Goal: Transaction & Acquisition: Subscribe to service/newsletter

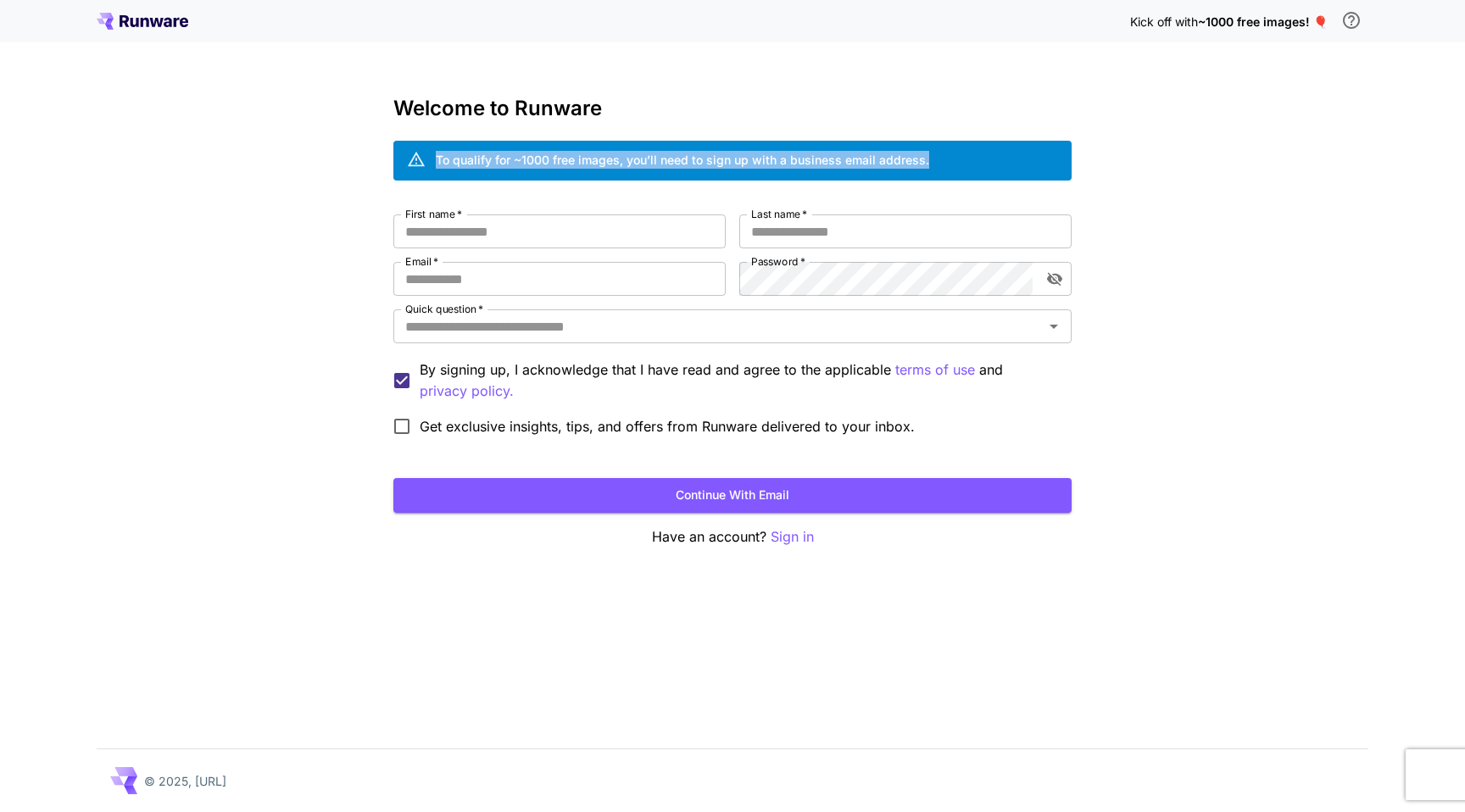
drag, startPoint x: 959, startPoint y: 157, endPoint x: 435, endPoint y: 157, distance: 524.0
click at [433, 159] on div "To qualify for ~1000 free images, you’ll need to sign up with a business email …" at bounding box center [732, 160] width 678 height 40
click at [422, 128] on div at bounding box center [422, 128] width 0 height 0
click at [1201, 387] on div "Kick off with ~1000 free images! 🎈 Welcome to Runware To qualify for ~1000 free…" at bounding box center [732, 406] width 1465 height 812
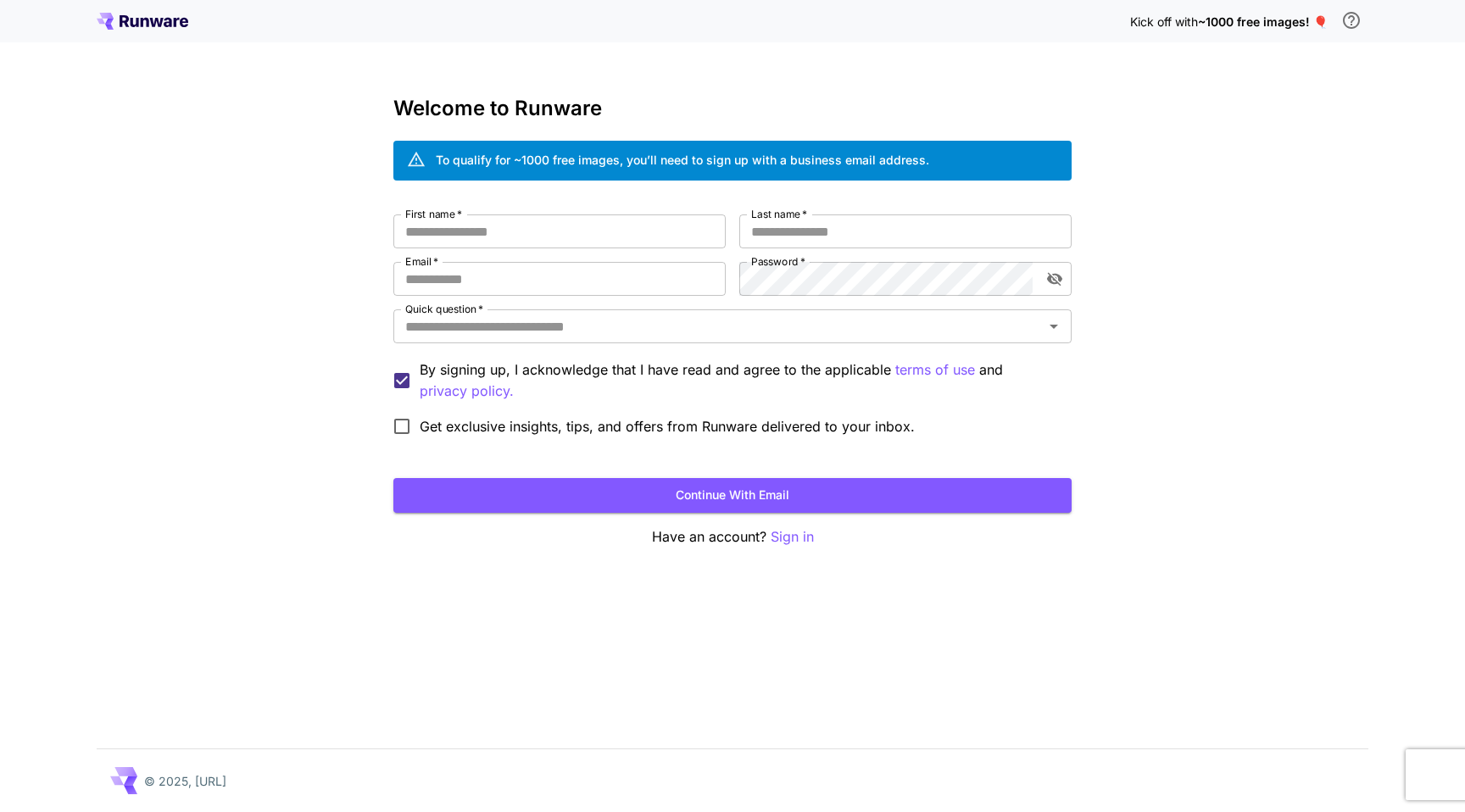
click at [1201, 387] on div "Kick off with ~1000 free images! 🎈 Welcome to Runware To qualify for ~1000 free…" at bounding box center [732, 406] width 1465 height 812
drag, startPoint x: 1120, startPoint y: 21, endPoint x: 1340, endPoint y: 18, distance: 220.0
click at [1340, 18] on div "Kick off with ~1000 free images! 🎈" at bounding box center [732, 20] width 1271 height 36
click at [1261, 247] on div "Kick off with ~1000 free images! 🎈 Welcome to Runware To qualify for ~1000 free…" at bounding box center [732, 406] width 1465 height 812
click at [1241, 260] on div "Kick off with ~1000 free images! 🎈 Welcome to Runware To qualify for ~1000 free…" at bounding box center [732, 406] width 1465 height 812
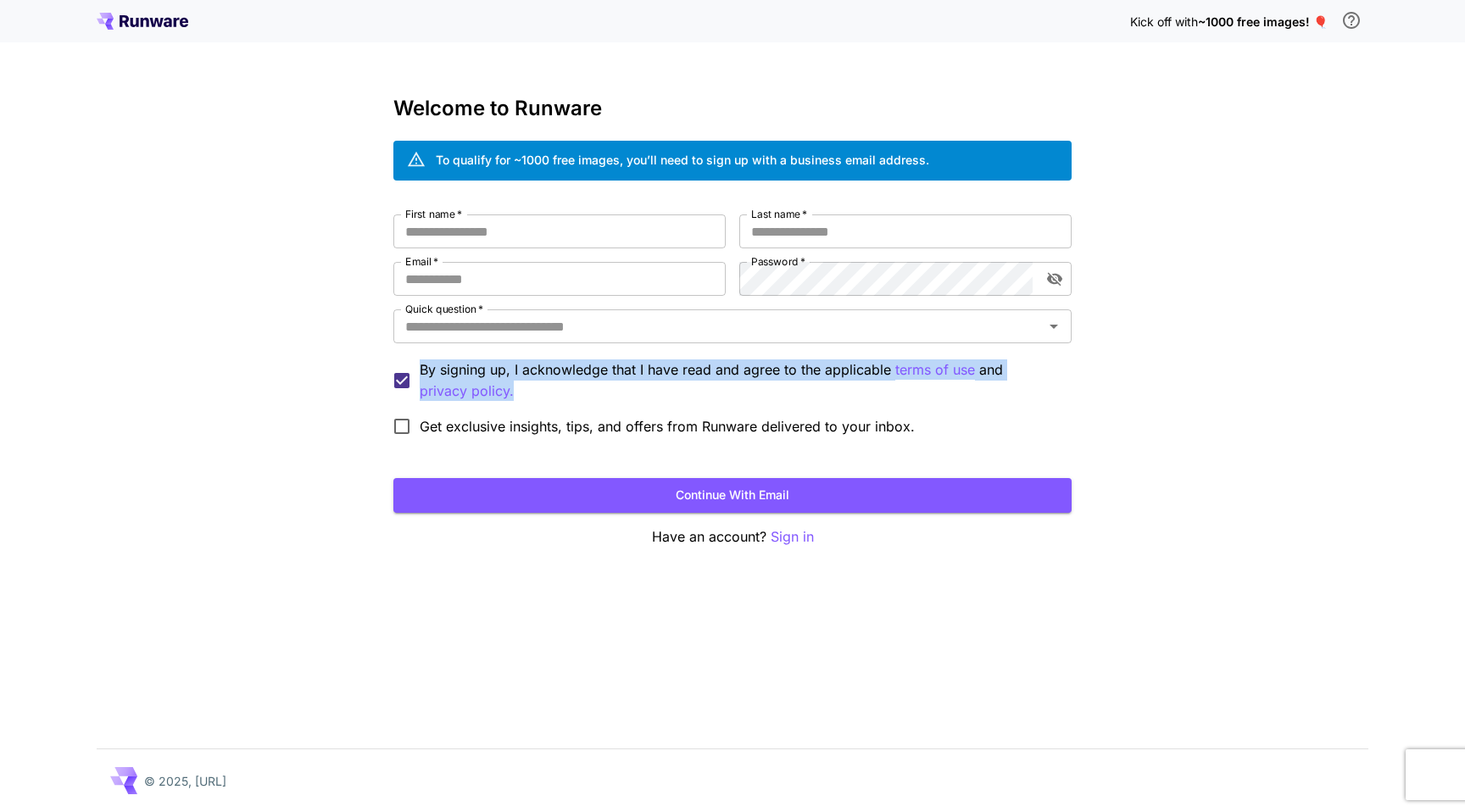
click at [404, 370] on label "By signing up, I acknowledge that I have read and agree to the applicable terms…" at bounding box center [721, 380] width 674 height 43
click at [392, 335] on div at bounding box center [392, 335] width 0 height 0
click at [253, 393] on div "Kick off with ~1000 free images! 🎈 Welcome to Runware To qualify for ~1000 free…" at bounding box center [732, 406] width 1465 height 812
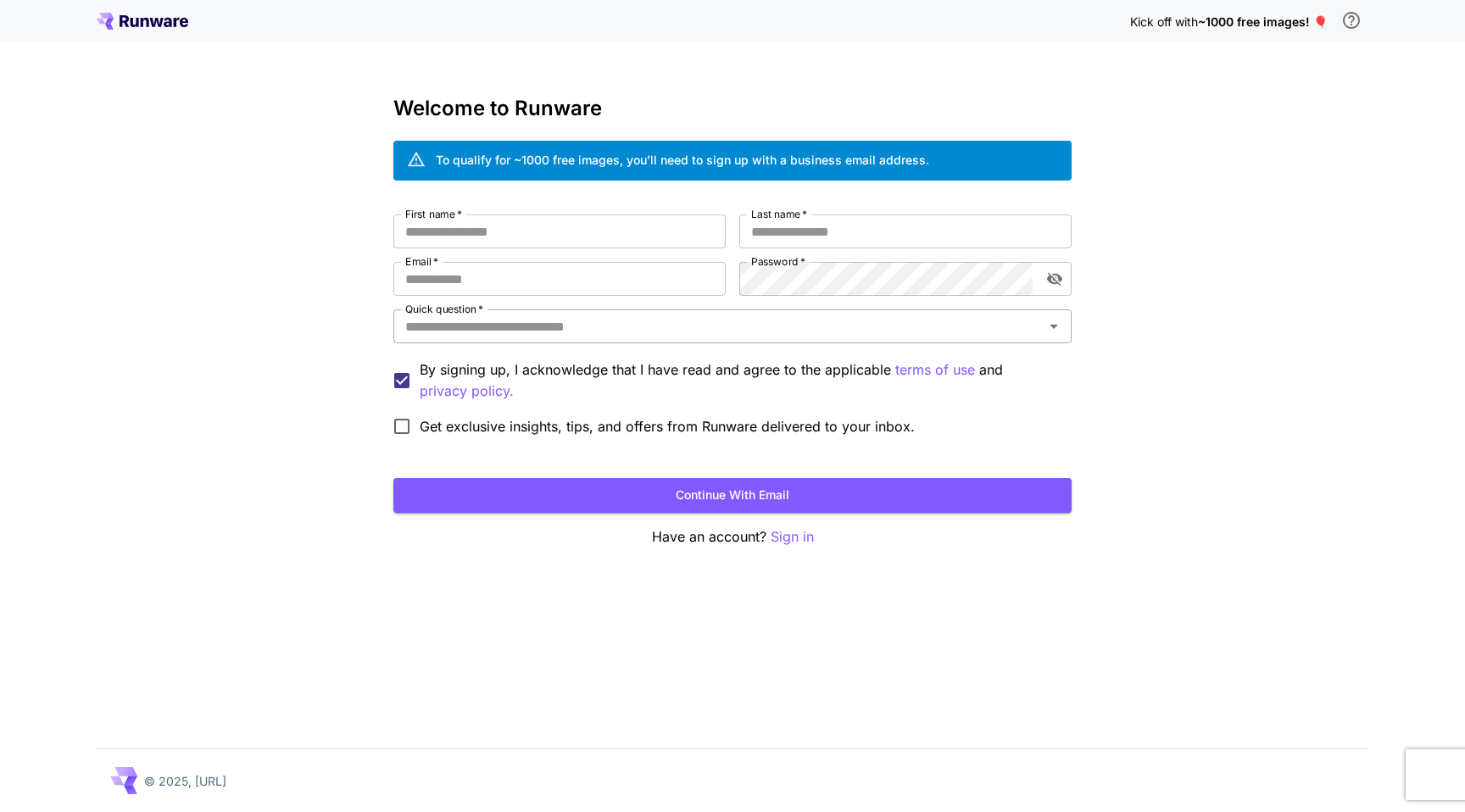
click at [1057, 326] on icon "Open" at bounding box center [1054, 326] width 20 height 20
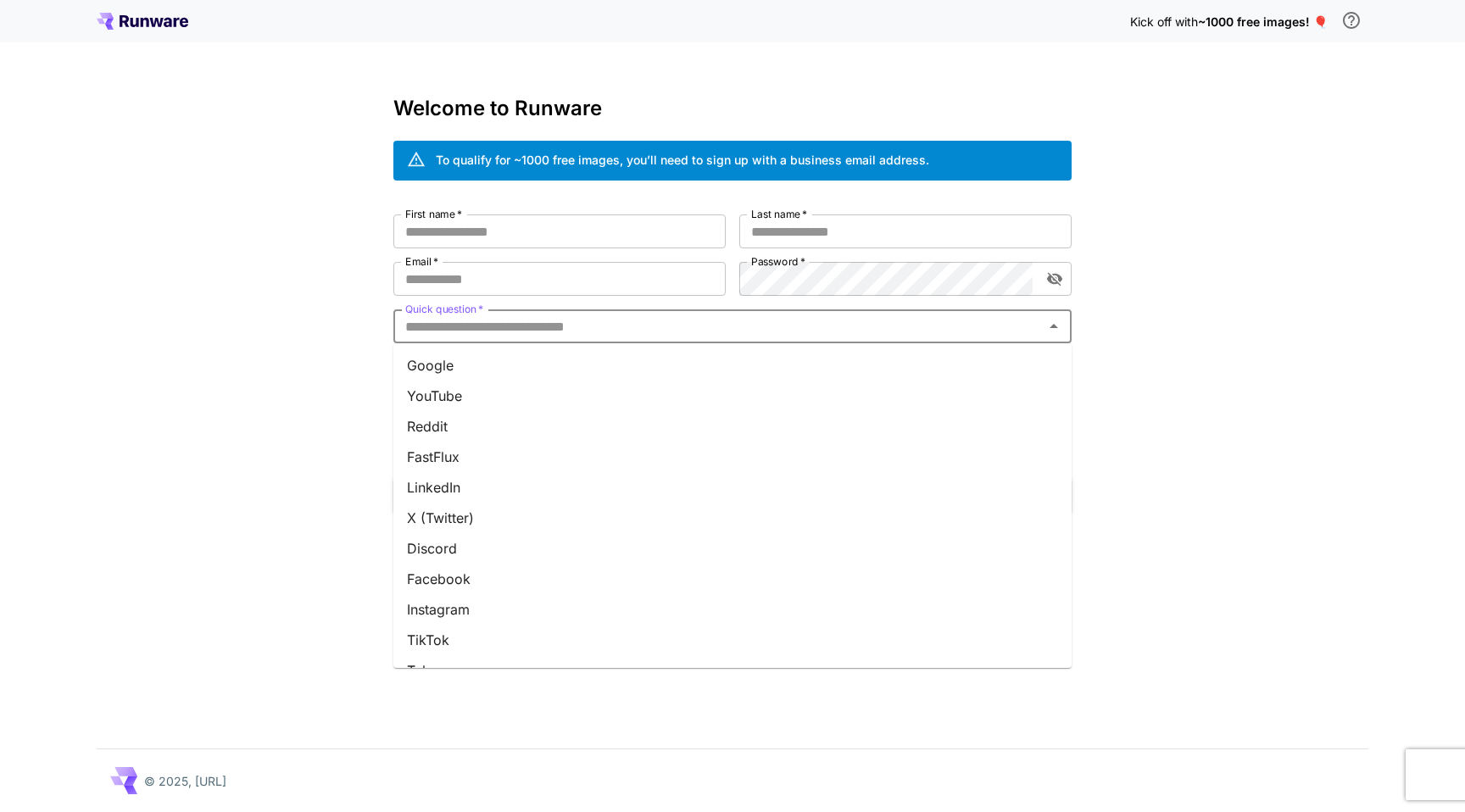
click at [1057, 326] on icon "Close" at bounding box center [1054, 326] width 20 height 20
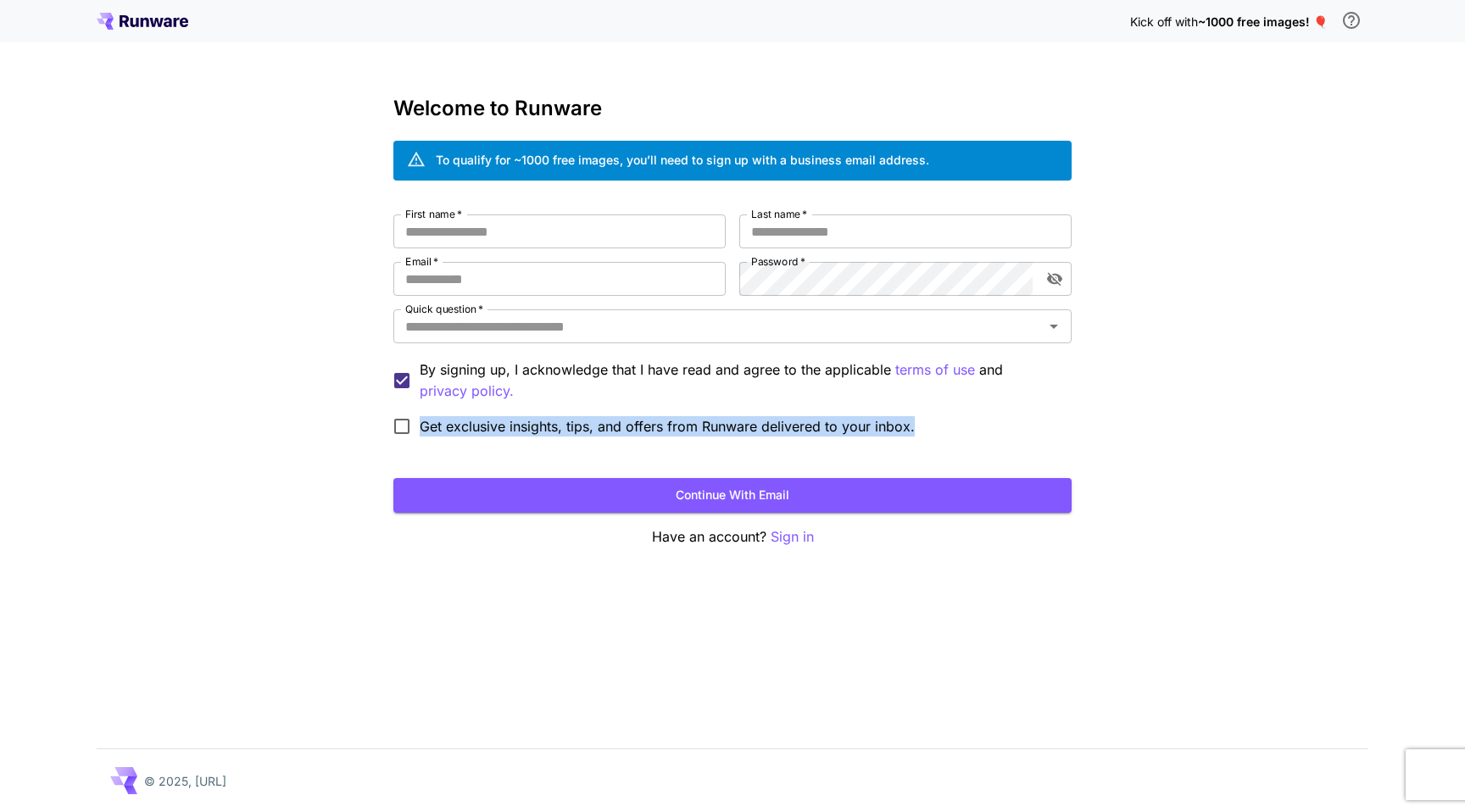
click at [411, 414] on div "Get exclusive insights, tips, and offers from Runware delivered to your inbox." at bounding box center [732, 426] width 678 height 36
click at [399, 394] on div at bounding box center [399, 394] width 0 height 0
click at [320, 417] on div "Kick off with ~1000 free images! 🎈 Welcome to Runware To qualify for ~1000 free…" at bounding box center [732, 406] width 1465 height 812
click at [589, 225] on input "First name   *" at bounding box center [559, 230] width 333 height 34
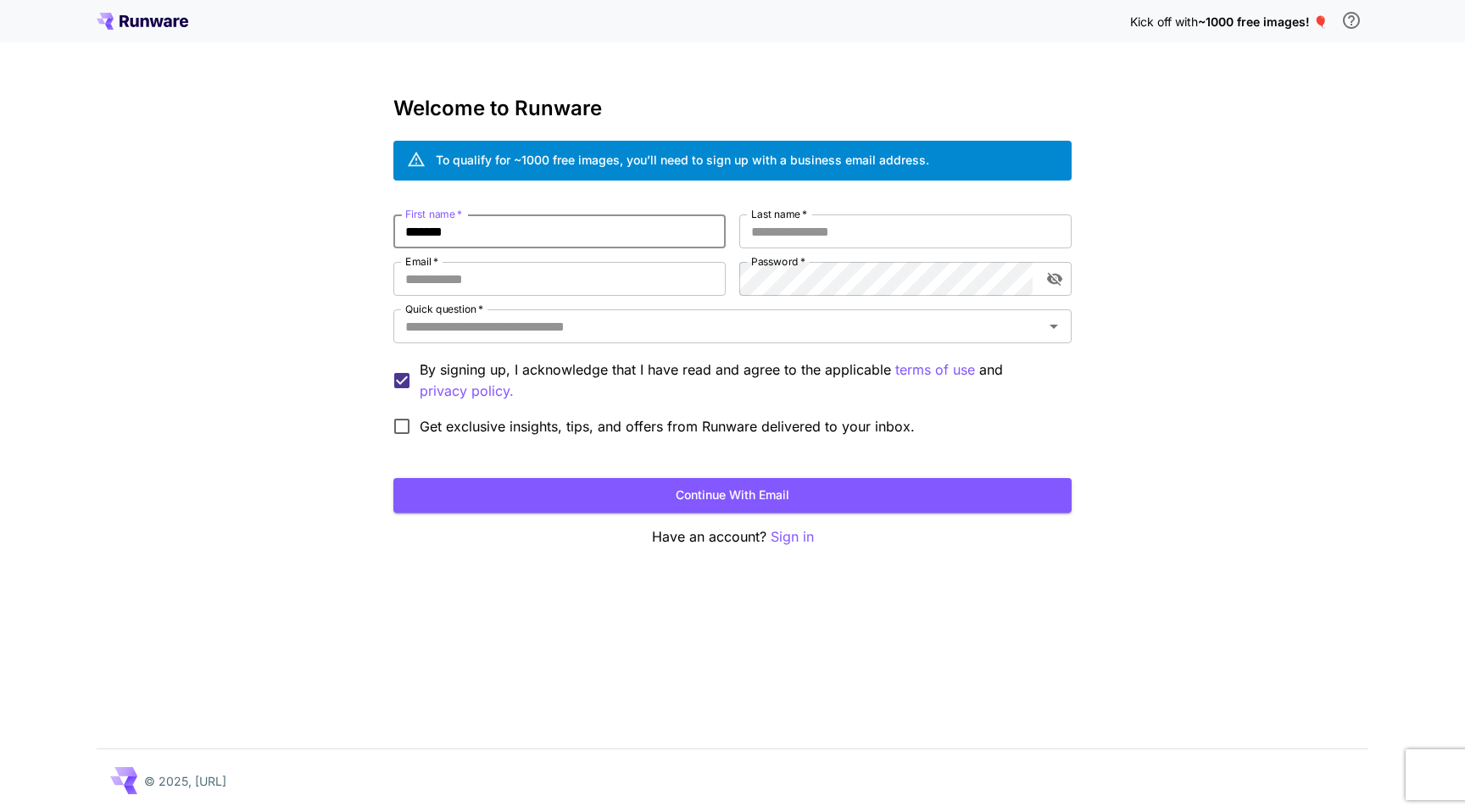
type input "*******"
type input "****"
click at [606, 273] on input "Email   *" at bounding box center [559, 278] width 333 height 34
type input "**********"
click at [563, 317] on input "Quick question   *" at bounding box center [719, 326] width 640 height 23
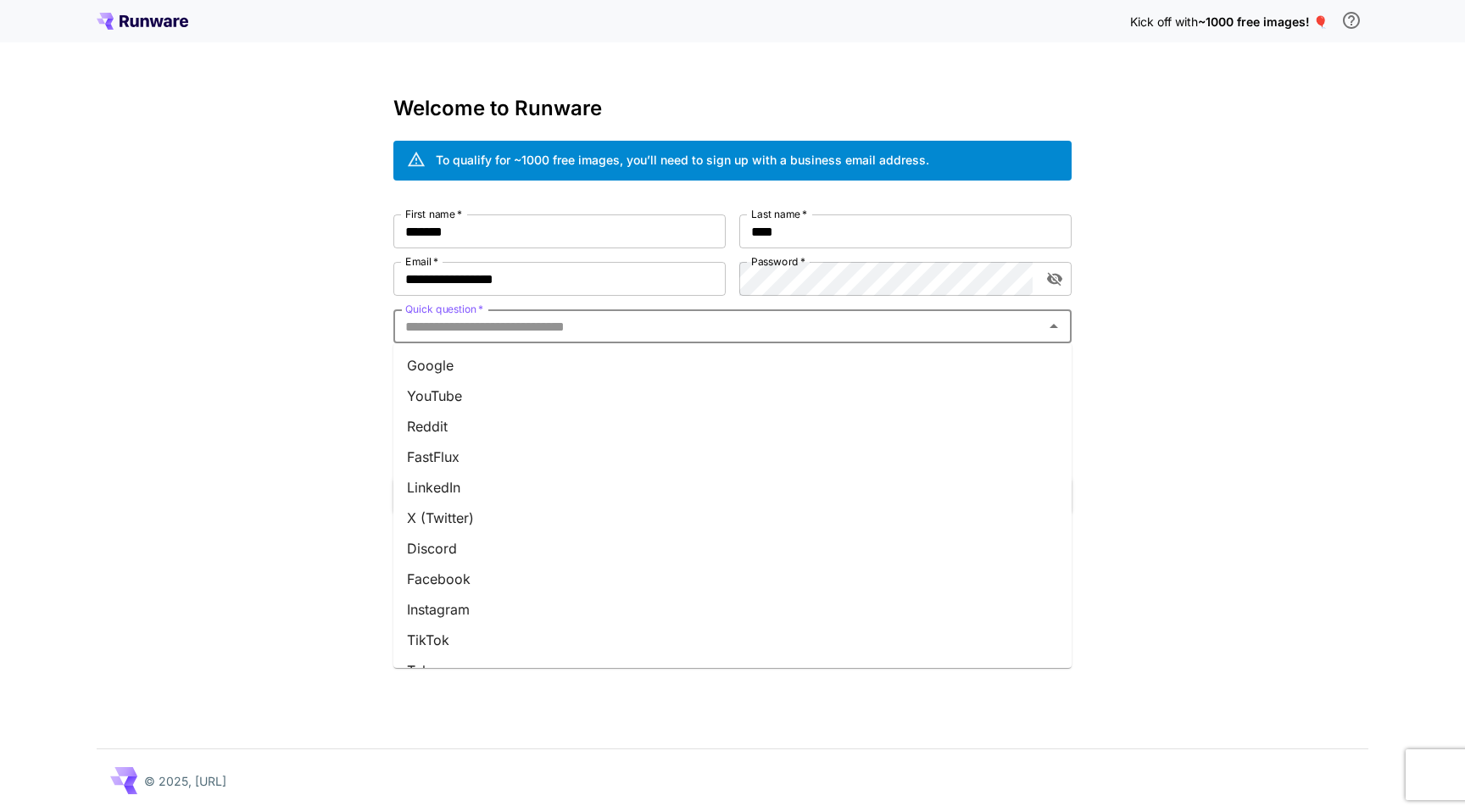
click at [572, 360] on li "Google" at bounding box center [732, 365] width 678 height 30
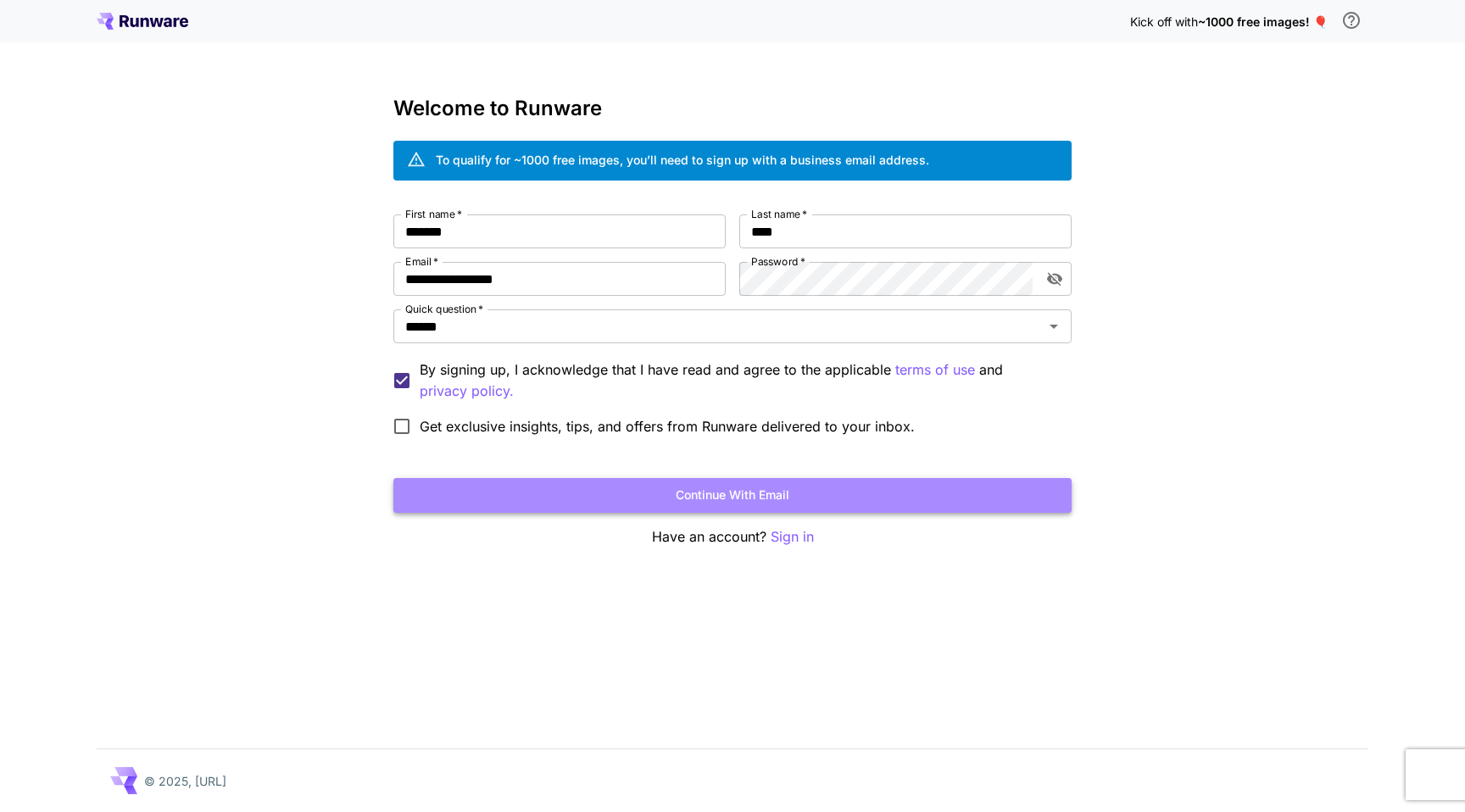
click at [725, 483] on button "Continue with email" at bounding box center [732, 495] width 678 height 35
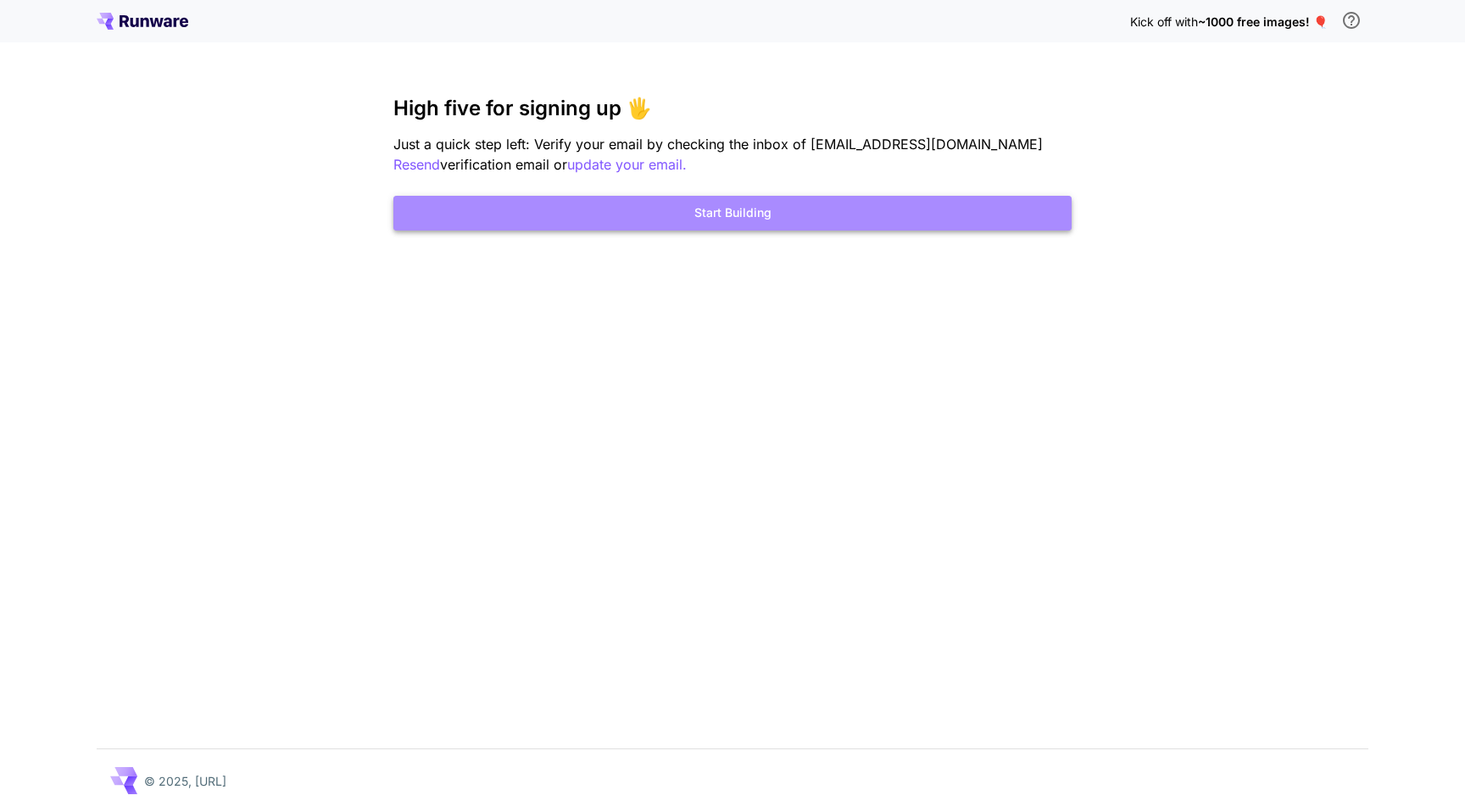
click at [918, 215] on button "Start Building" at bounding box center [732, 213] width 678 height 35
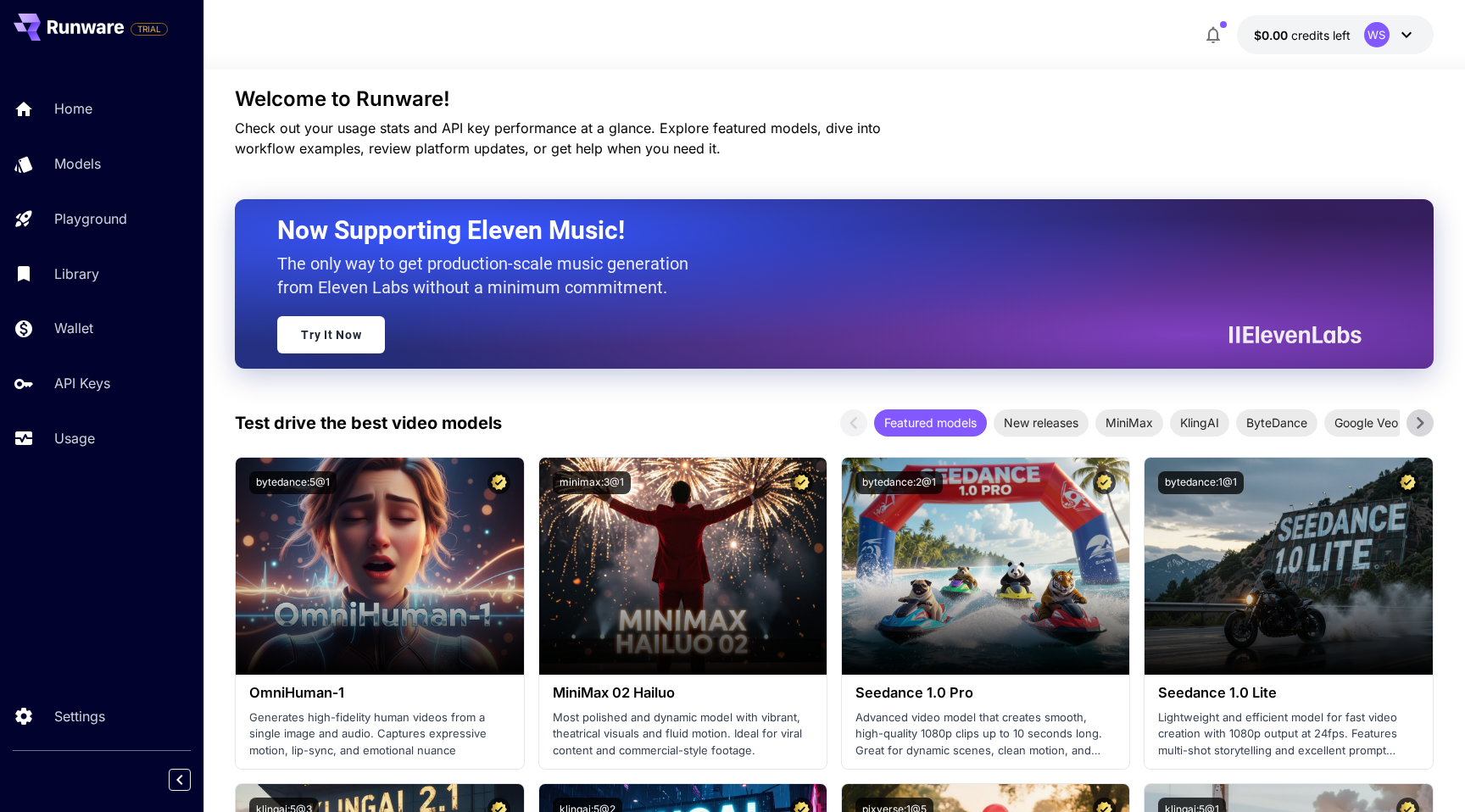
scroll to position [82, 0]
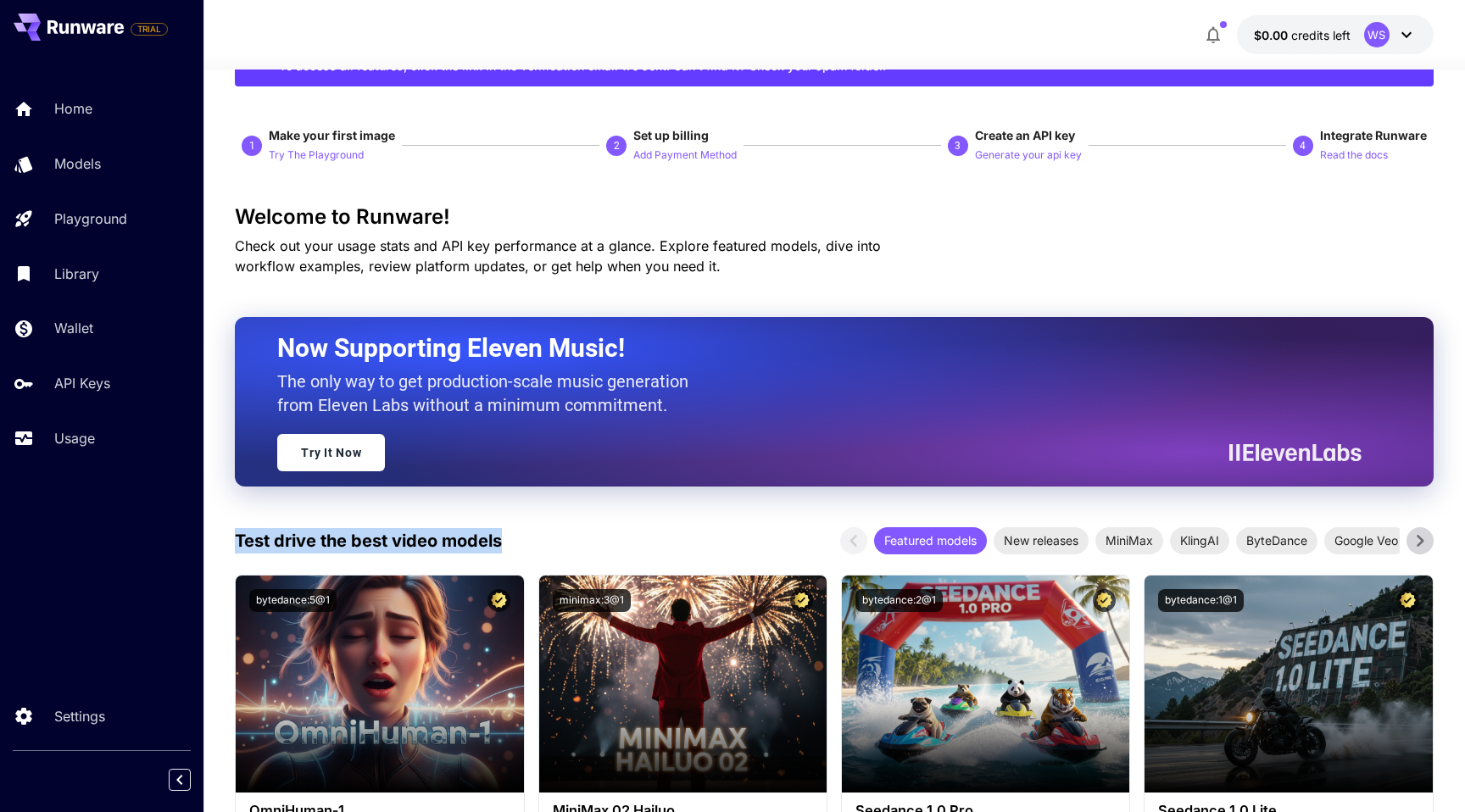
drag, startPoint x: 528, startPoint y: 542, endPoint x: 228, endPoint y: 537, distance: 300.0
click at [532, 542] on div "Test drive the best video models Featured models New releases MiniMax KlingAI B…" at bounding box center [834, 541] width 1198 height 27
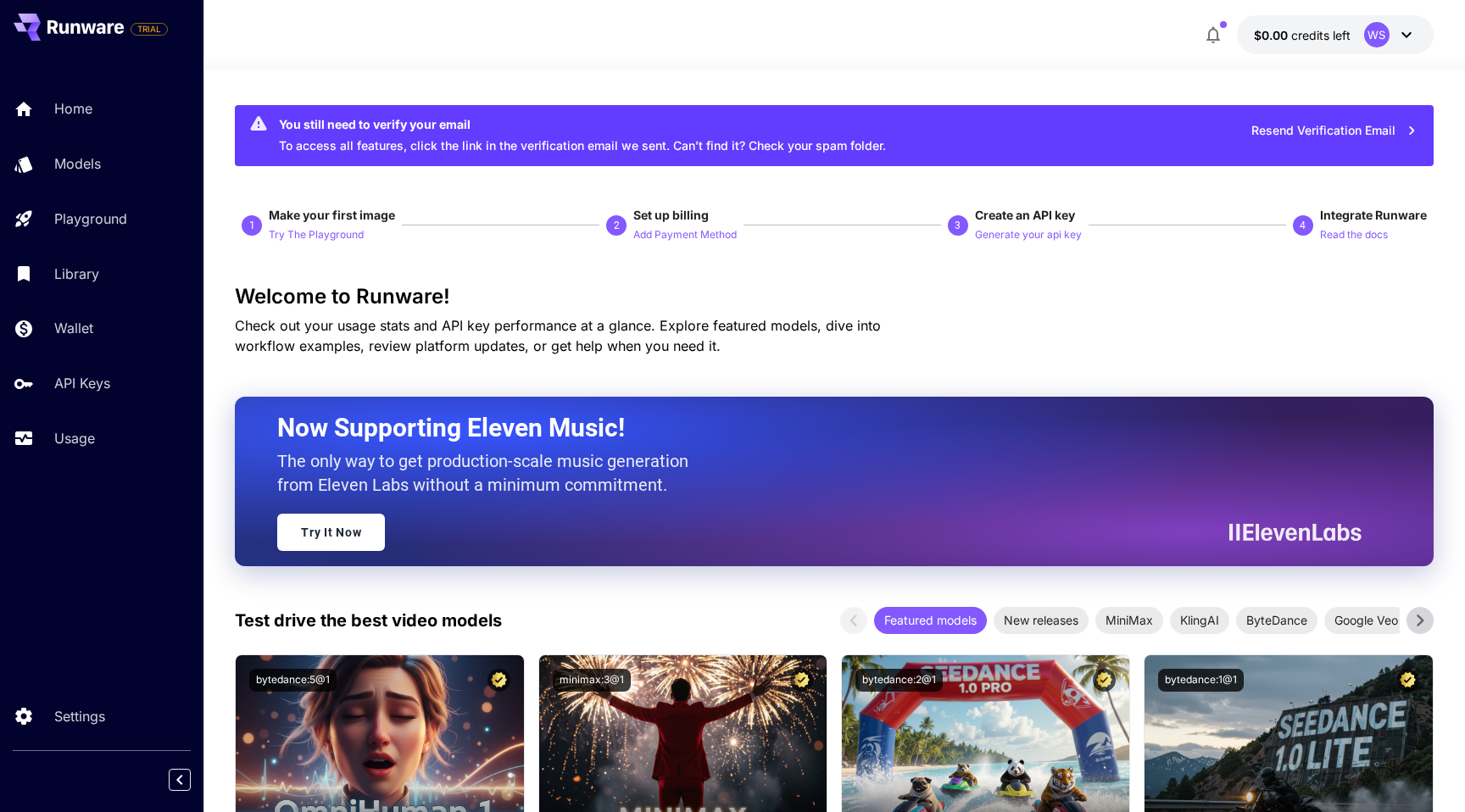
scroll to position [0, 0]
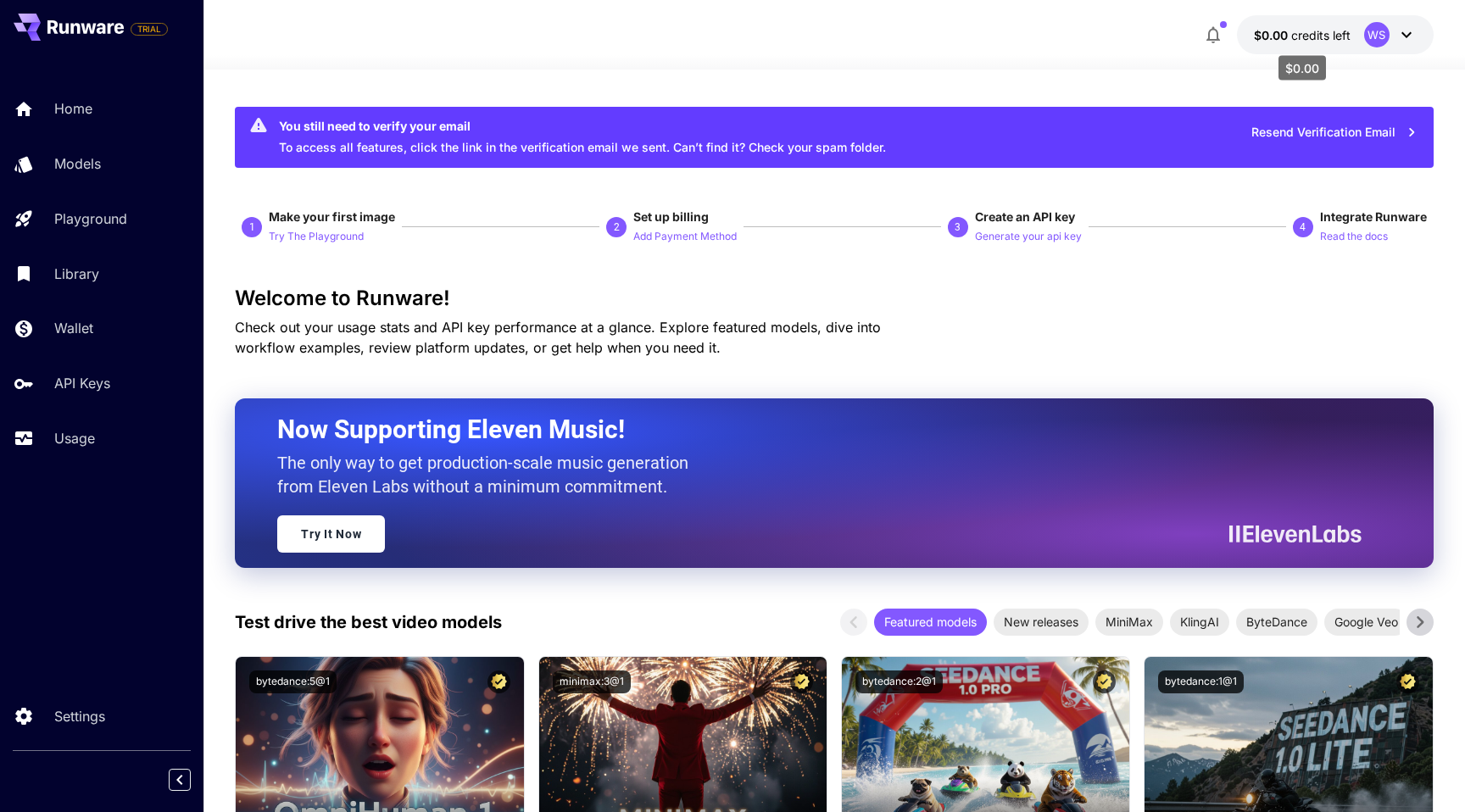
click at [1340, 40] on span "credits left" at bounding box center [1320, 35] width 59 height 15
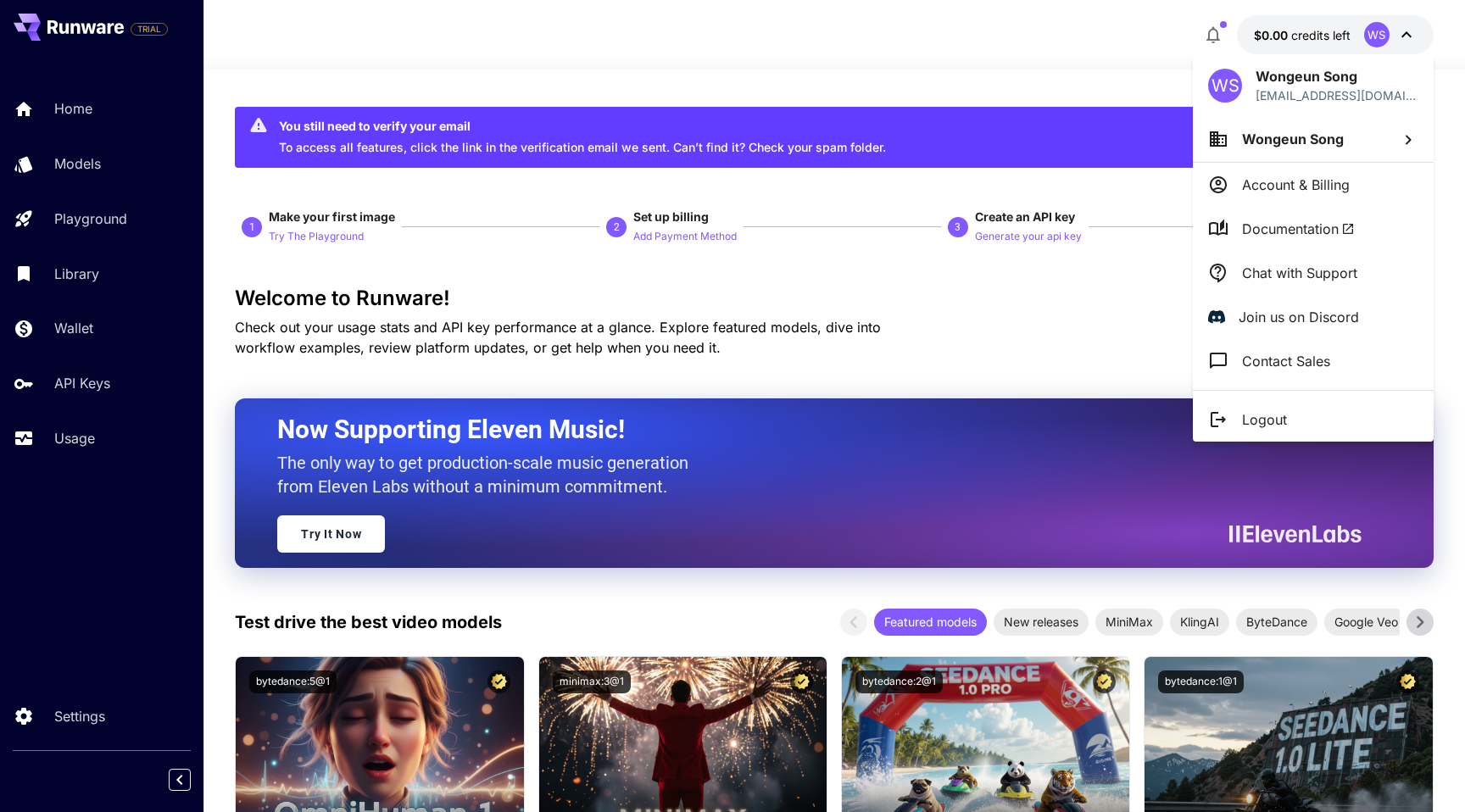
click at [994, 296] on div at bounding box center [732, 406] width 1465 height 812
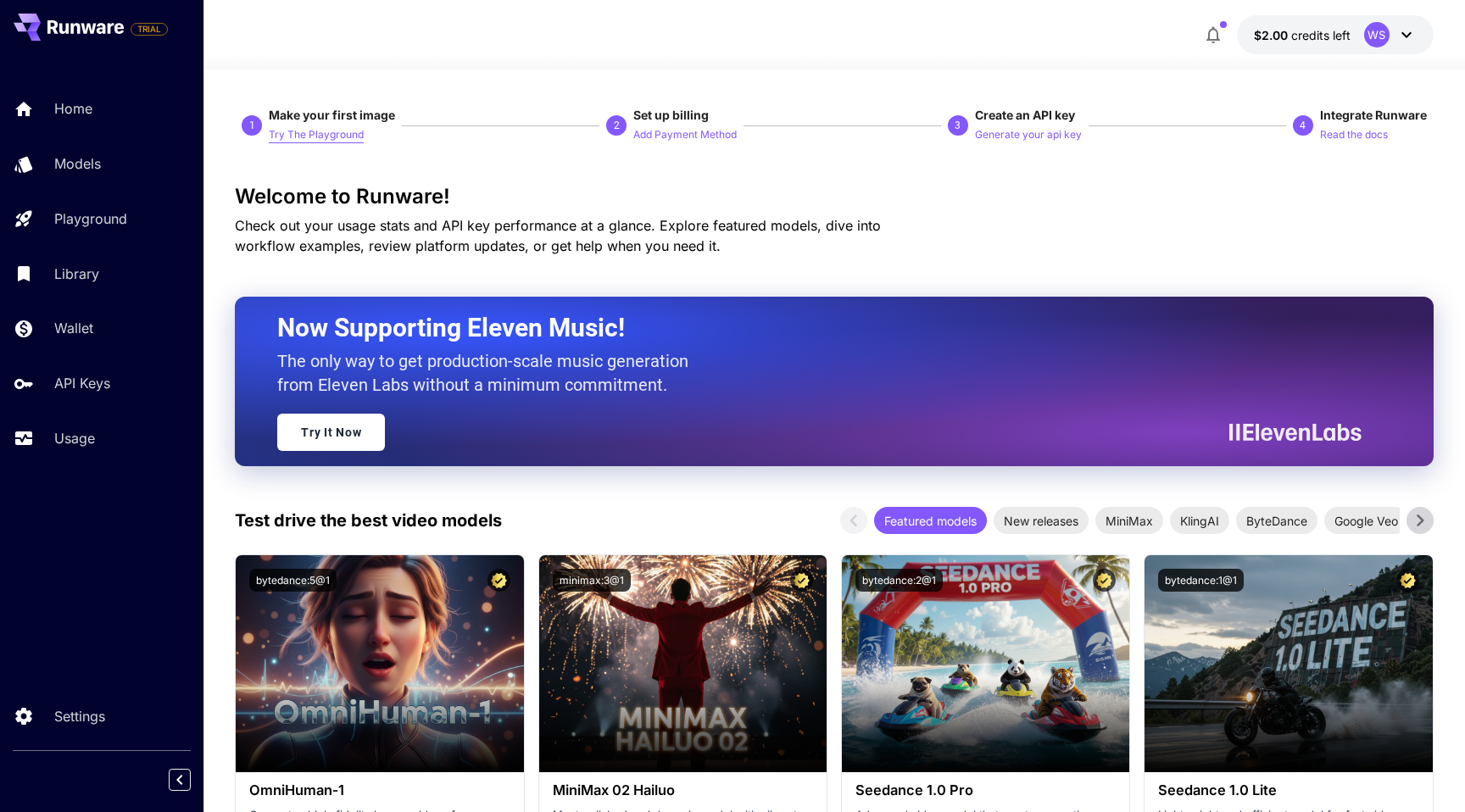
click at [352, 138] on p "Try The Playground" at bounding box center [316, 135] width 95 height 17
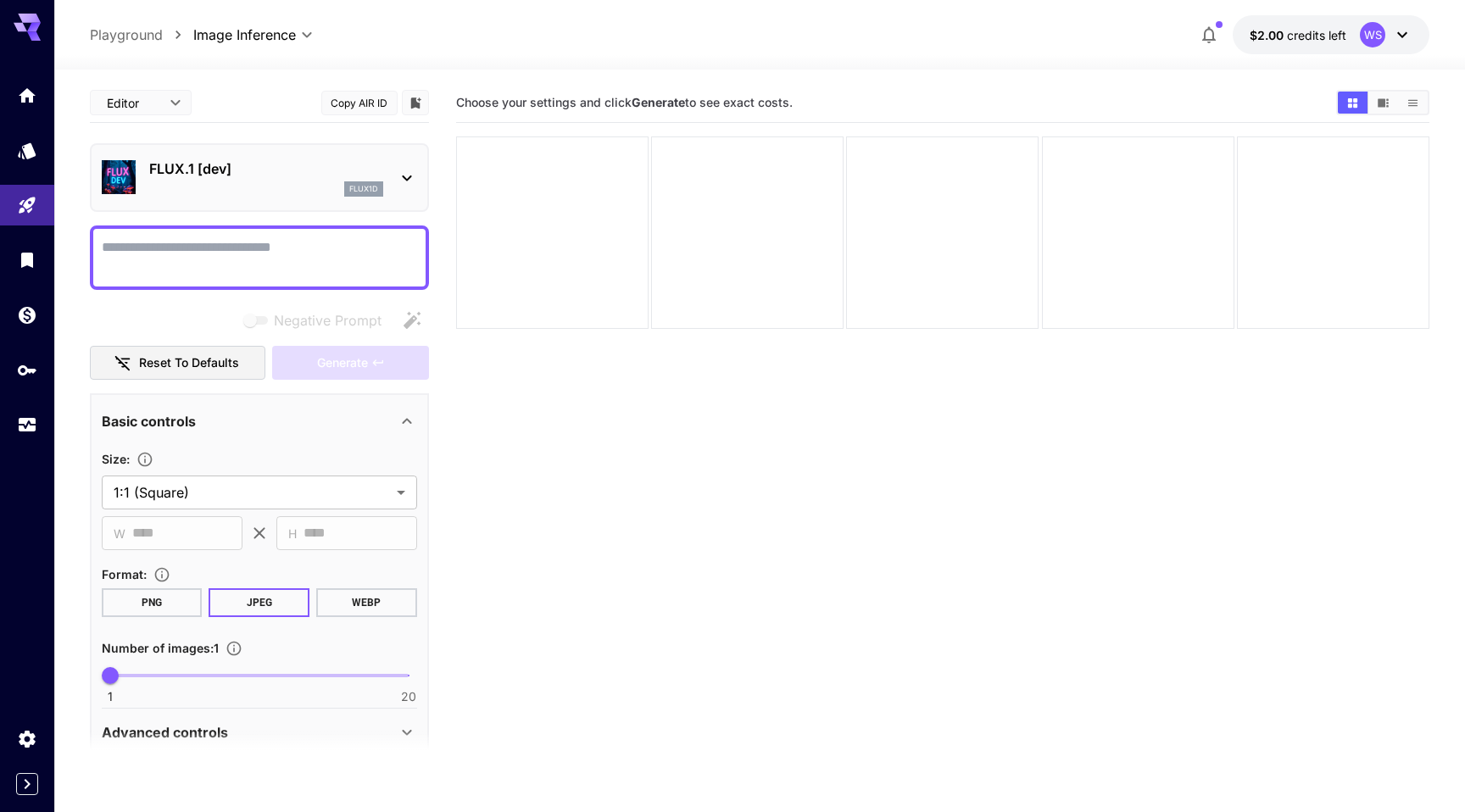
click at [422, 174] on div "FLUX.1 [dev] flux1d" at bounding box center [259, 177] width 339 height 69
click at [411, 179] on icon at bounding box center [407, 178] width 20 height 20
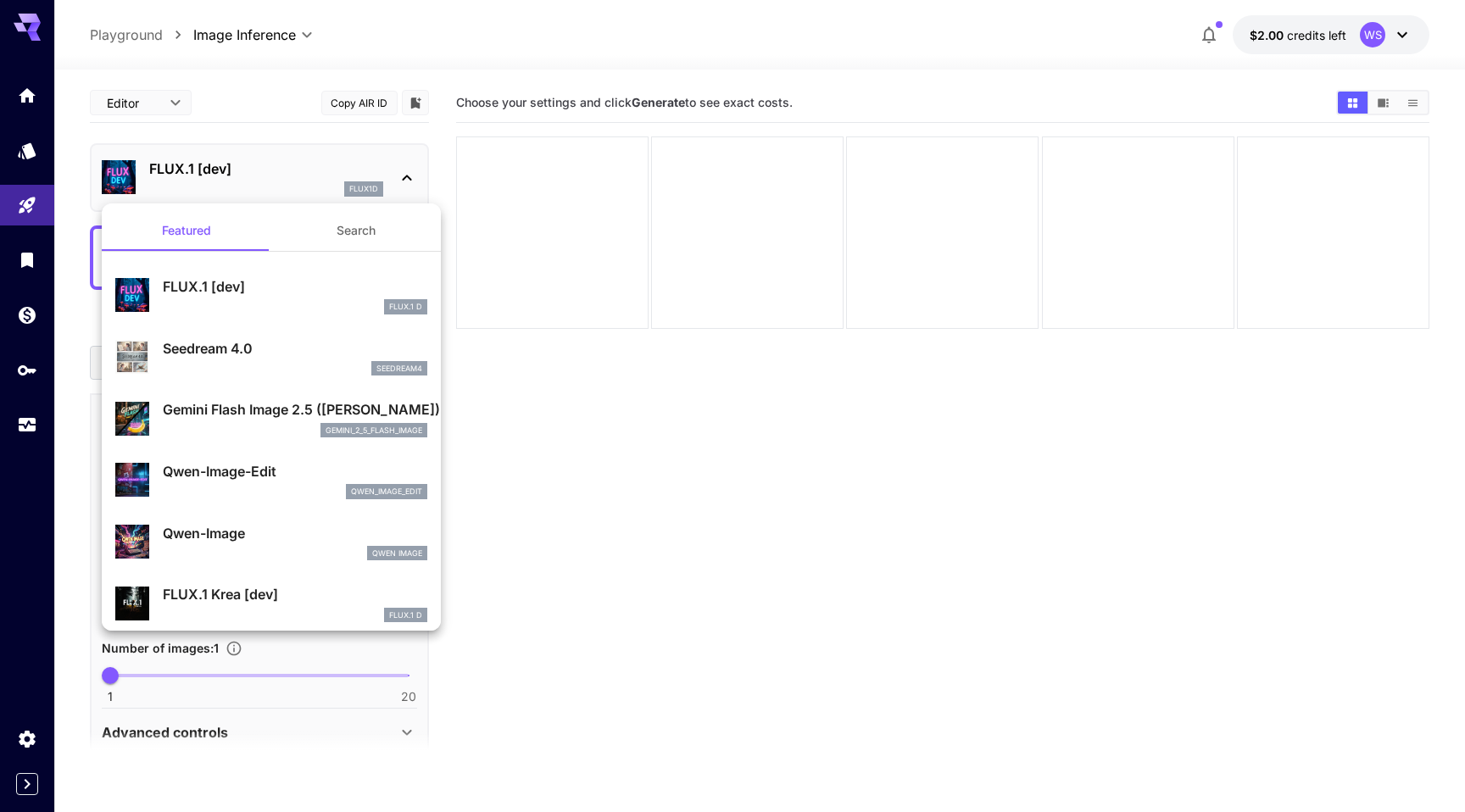
click at [692, 449] on div at bounding box center [732, 406] width 1465 height 812
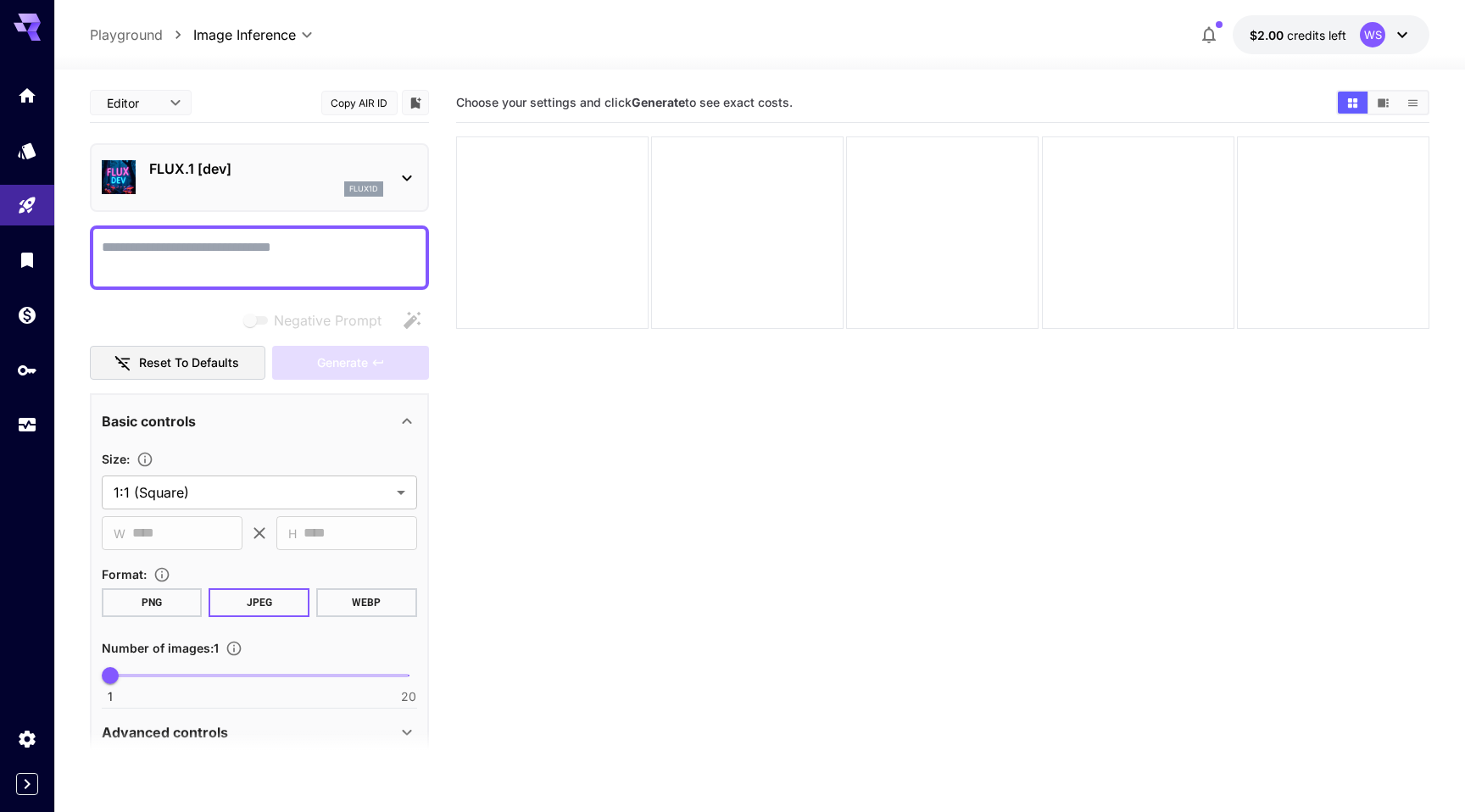
click at [692, 449] on section "Choose your settings and click Generate to see exact costs." at bounding box center [943, 488] width 974 height 812
click at [31, 28] on icon at bounding box center [34, 28] width 14 height 10
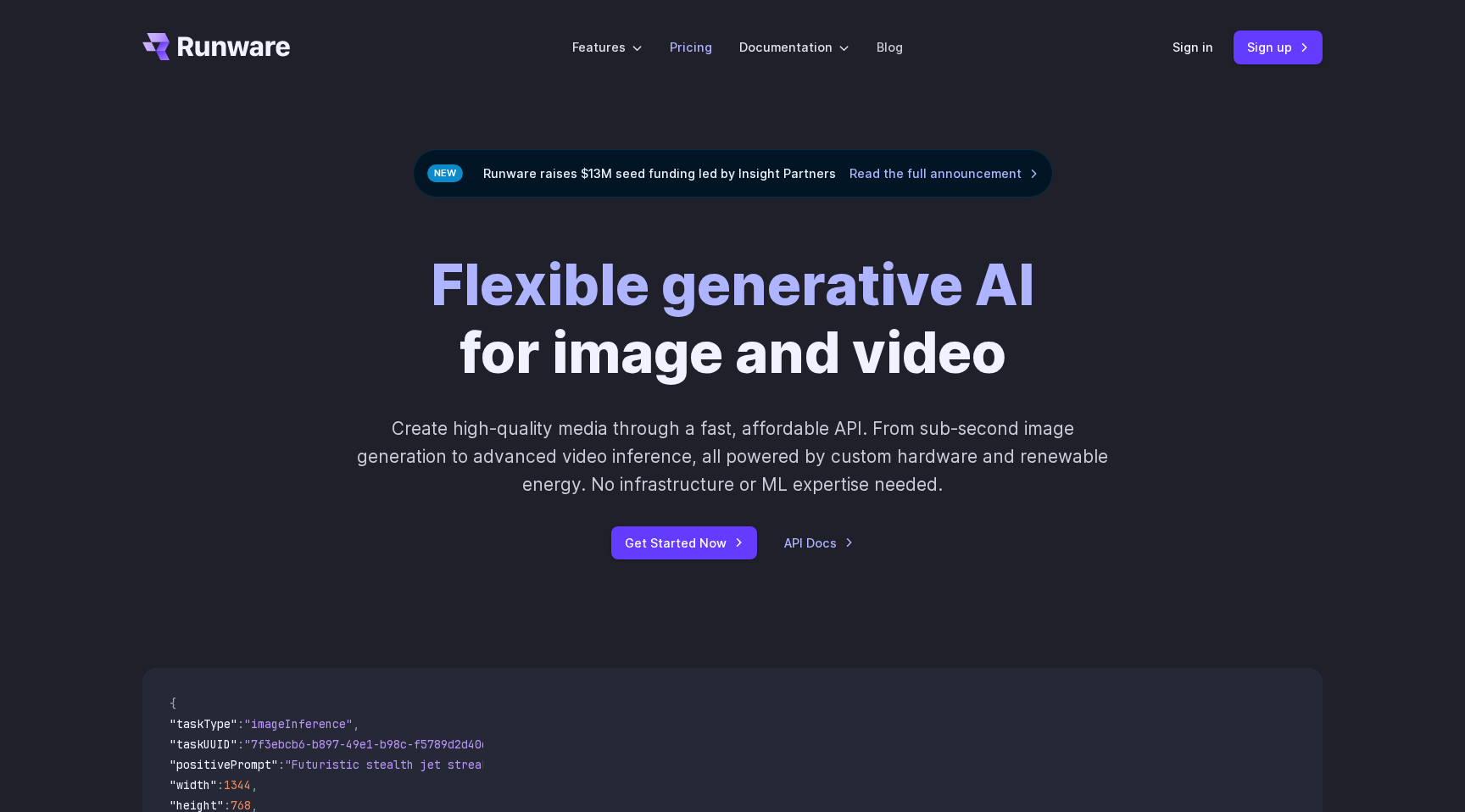
click at [692, 47] on link "Pricing" at bounding box center [691, 47] width 43 height 19
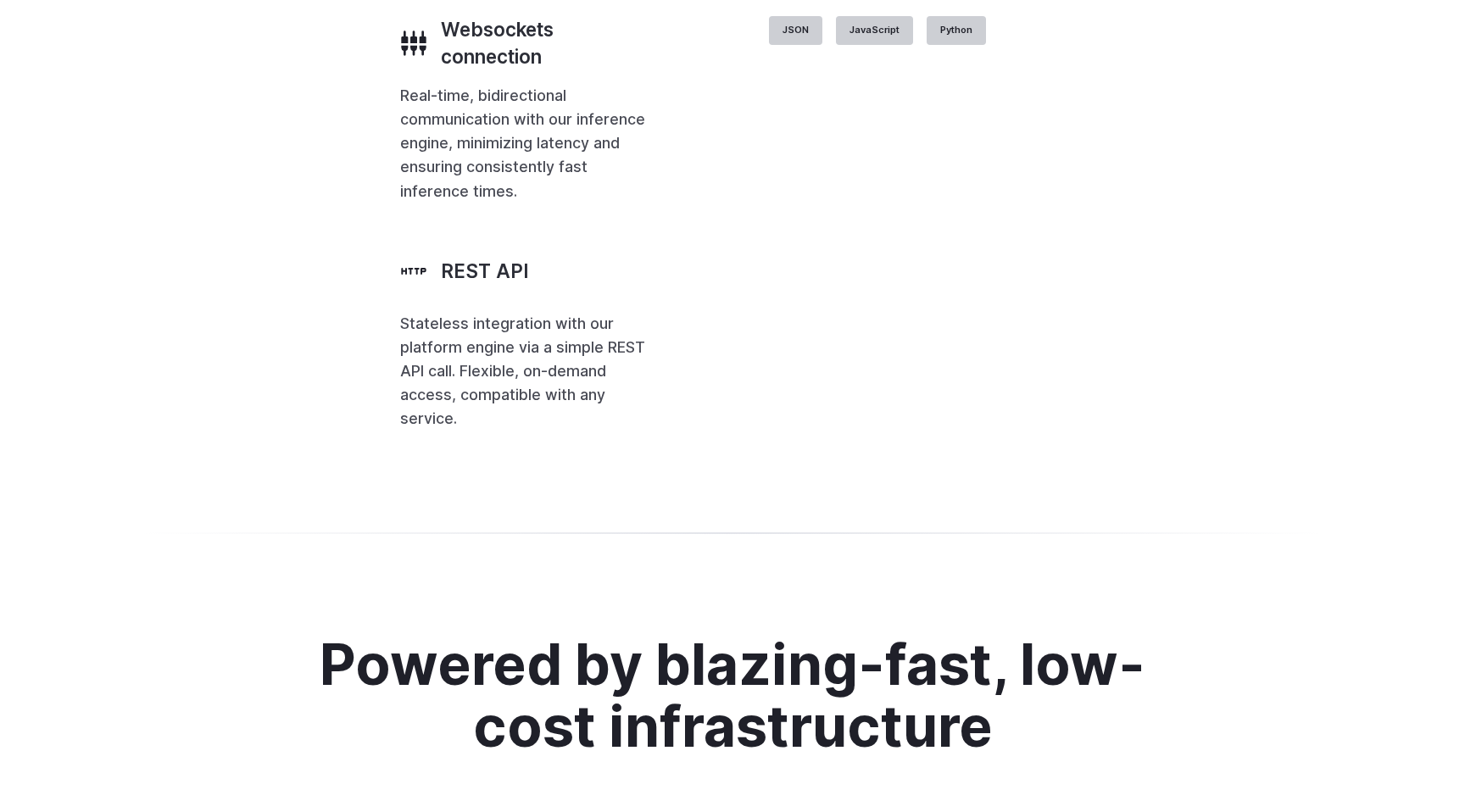
scroll to position [3965, 0]
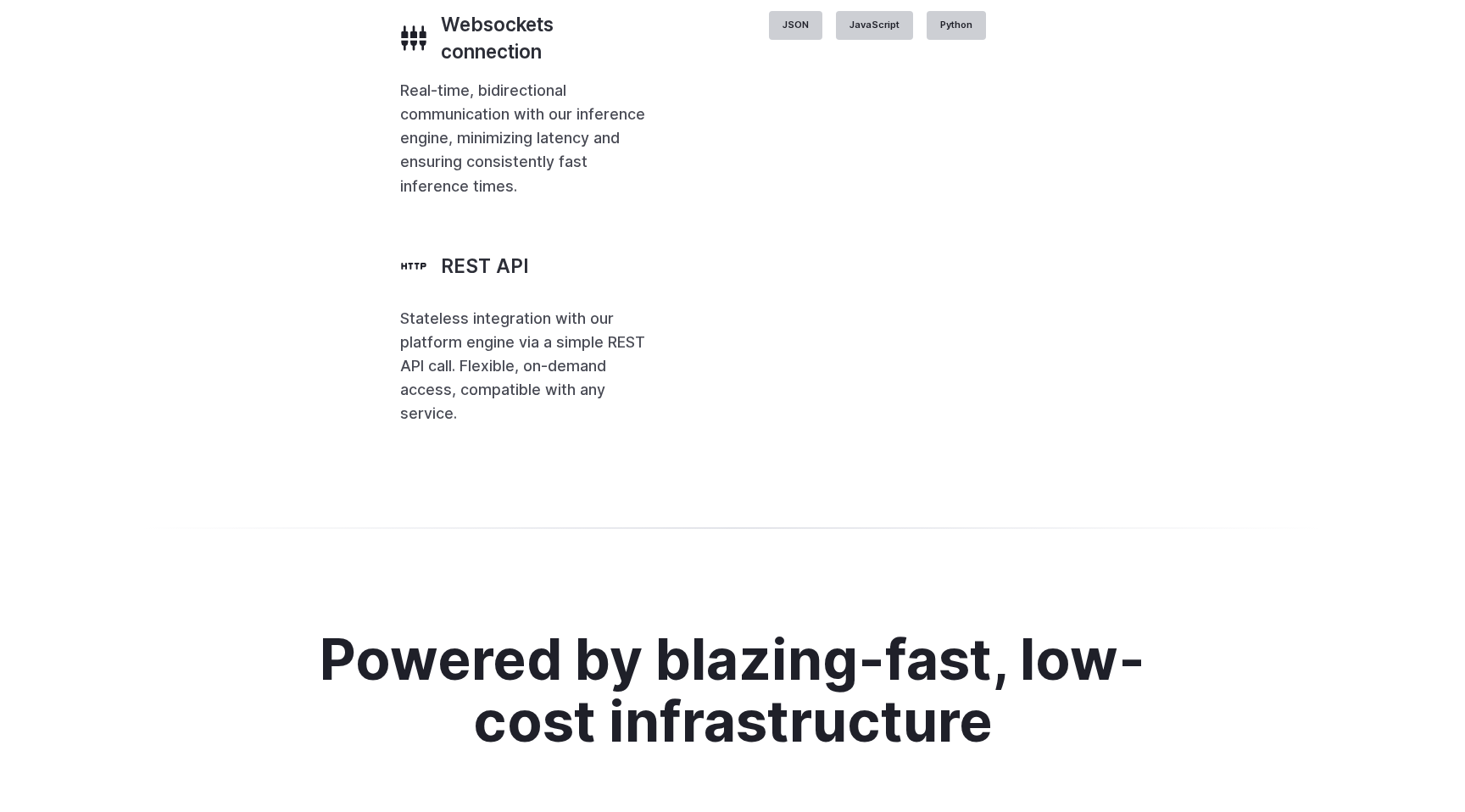
click at [1092, 296] on div "With the most flexible API for GenAI Integrate into any area of your business w…" at bounding box center [732, 63] width 1180 height 726
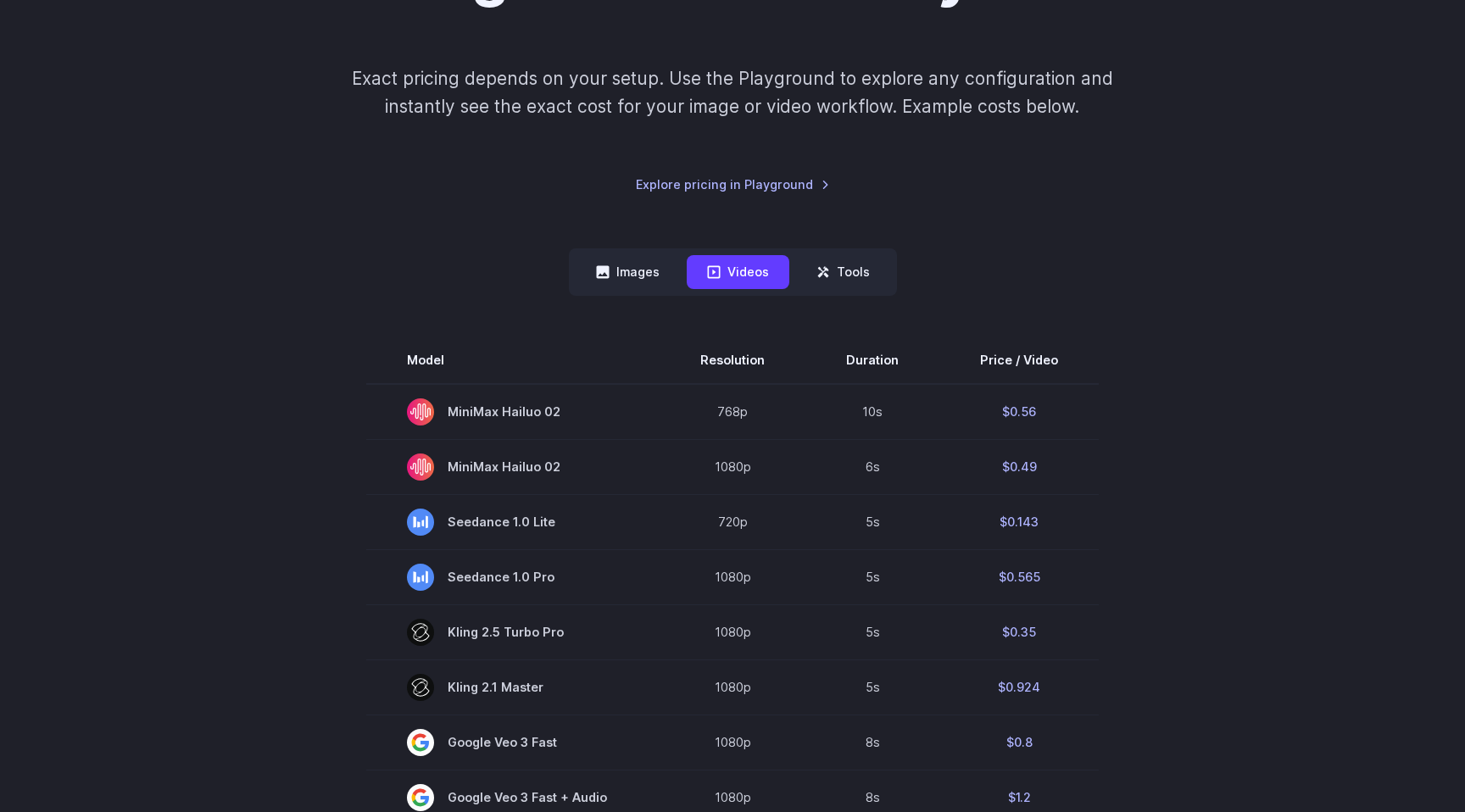
scroll to position [242, 0]
